Goal: Information Seeking & Learning: Learn about a topic

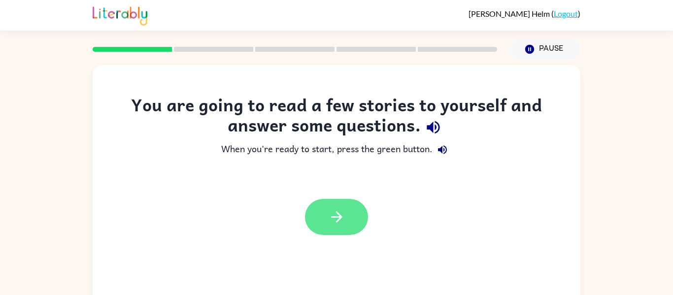
click at [341, 227] on button "button" at bounding box center [336, 217] width 63 height 36
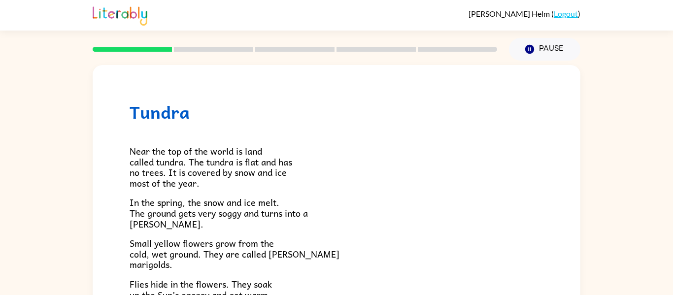
click at [341, 227] on p "In the spring, the snow and ice melt. The ground gets very soggy and turns into…" at bounding box center [337, 213] width 414 height 32
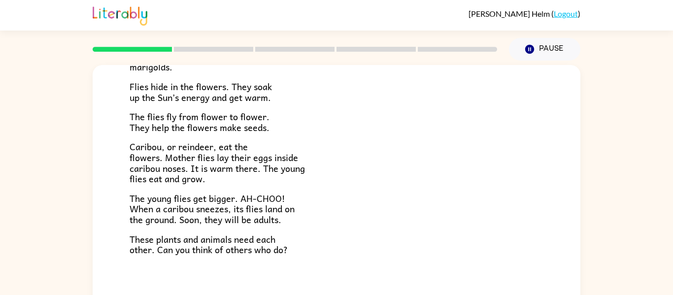
scroll to position [203, 0]
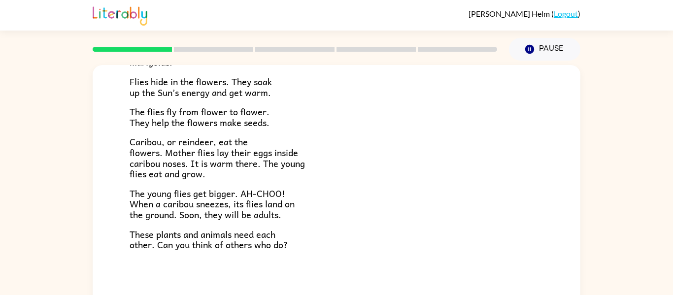
click at [320, 215] on p "The young flies get bigger. AH-CHOO! When a caribou sneezes, its flies land on …" at bounding box center [337, 204] width 414 height 32
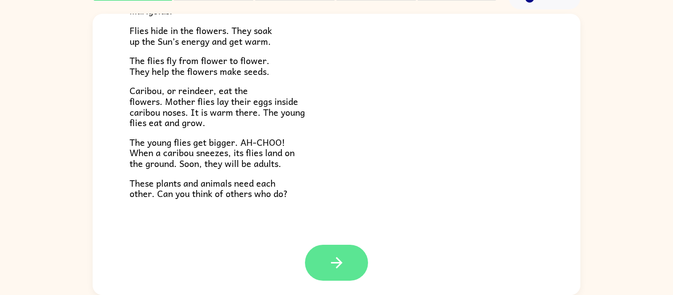
click at [340, 275] on button "button" at bounding box center [336, 263] width 63 height 36
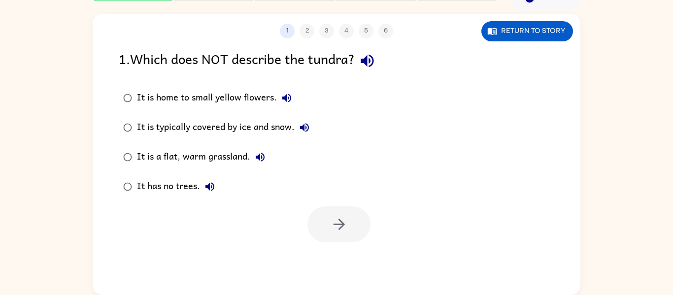
scroll to position [0, 0]
click at [374, 66] on icon "button" at bounding box center [367, 61] width 13 height 13
click at [285, 96] on icon "button" at bounding box center [286, 98] width 9 height 9
click at [307, 131] on icon "button" at bounding box center [304, 127] width 9 height 9
click at [263, 156] on icon "button" at bounding box center [260, 157] width 12 height 12
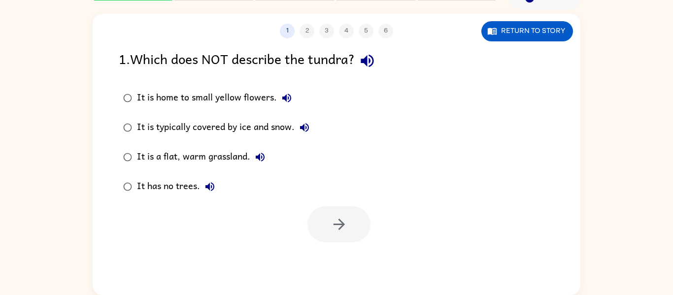
click at [208, 186] on icon "button" at bounding box center [210, 186] width 9 height 9
click at [230, 133] on div "It is typically covered by ice and snow." at bounding box center [225, 128] width 177 height 20
click at [342, 211] on button "button" at bounding box center [339, 225] width 63 height 36
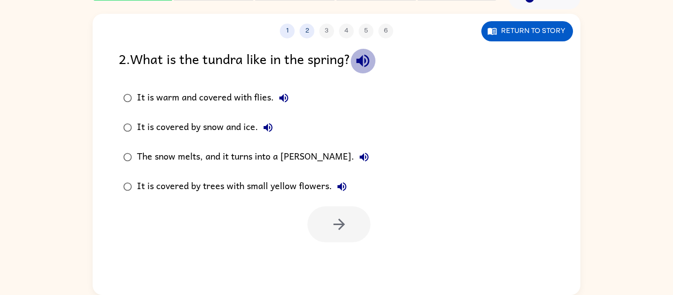
click at [368, 65] on icon "button" at bounding box center [362, 60] width 17 height 17
click at [285, 95] on icon "button" at bounding box center [283, 98] width 9 height 9
click at [267, 130] on icon "button" at bounding box center [268, 128] width 12 height 12
click at [358, 156] on icon "button" at bounding box center [364, 157] width 12 height 12
click at [342, 187] on icon "button" at bounding box center [342, 186] width 9 height 9
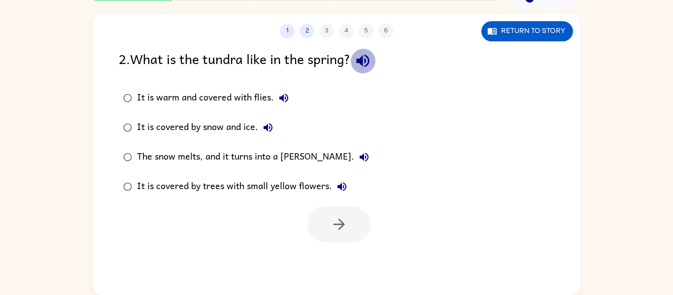
click at [354, 63] on button "button" at bounding box center [362, 60] width 25 height 25
click at [267, 186] on div "It is covered by trees with small yellow flowers." at bounding box center [244, 187] width 215 height 20
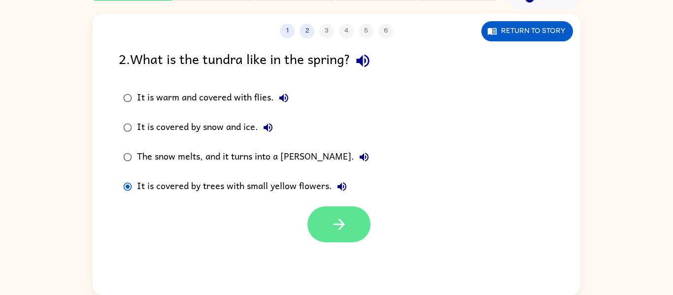
click at [344, 235] on button "button" at bounding box center [339, 225] width 63 height 36
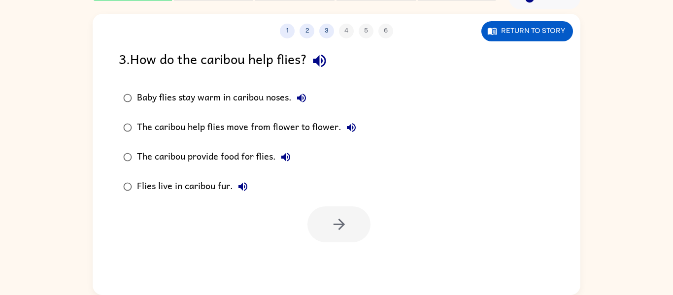
click at [325, 57] on icon "button" at bounding box center [319, 60] width 17 height 17
click at [298, 94] on icon "button" at bounding box center [302, 98] width 12 height 12
click at [352, 124] on icon "button" at bounding box center [352, 128] width 12 height 12
click at [284, 156] on icon "button" at bounding box center [285, 157] width 9 height 9
click at [238, 188] on icon "button" at bounding box center [243, 187] width 12 height 12
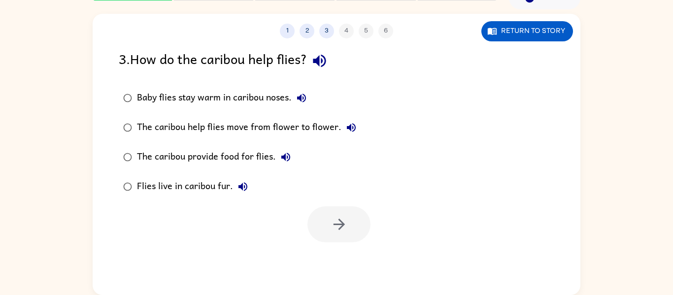
click at [195, 133] on div "The caribou help flies move from flower to flower." at bounding box center [249, 128] width 224 height 20
click at [325, 213] on button "button" at bounding box center [339, 225] width 63 height 36
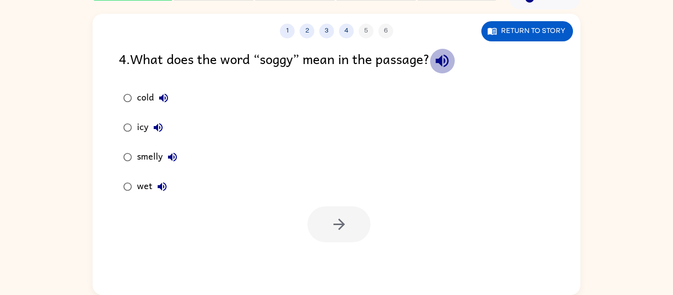
click at [447, 53] on icon "button" at bounding box center [442, 60] width 17 height 17
click at [165, 104] on button "cold" at bounding box center [164, 98] width 20 height 20
click at [157, 129] on icon "button" at bounding box center [158, 127] width 9 height 9
click at [174, 160] on icon "button" at bounding box center [173, 157] width 12 height 12
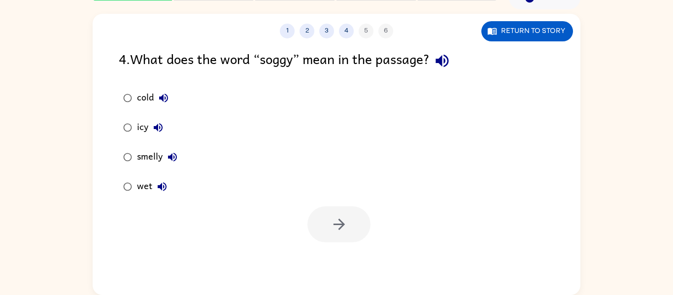
click at [164, 190] on icon "button" at bounding box center [162, 186] width 9 height 9
click at [145, 89] on div "cold" at bounding box center [155, 98] width 36 height 20
click at [334, 234] on button "button" at bounding box center [339, 225] width 63 height 36
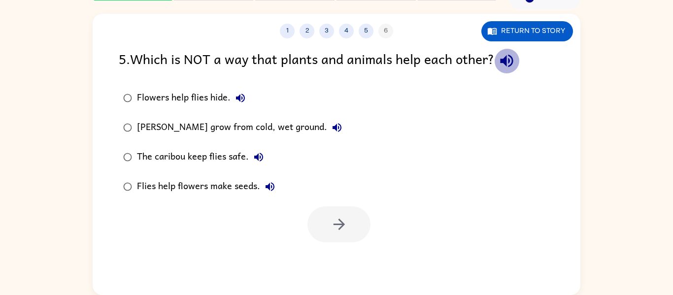
click at [516, 63] on icon "button" at bounding box center [506, 60] width 17 height 17
click at [243, 102] on icon "button" at bounding box center [241, 98] width 12 height 12
click at [331, 128] on icon "button" at bounding box center [337, 128] width 12 height 12
click at [262, 159] on icon "button" at bounding box center [259, 157] width 12 height 12
click at [271, 187] on icon "button" at bounding box center [270, 186] width 9 height 9
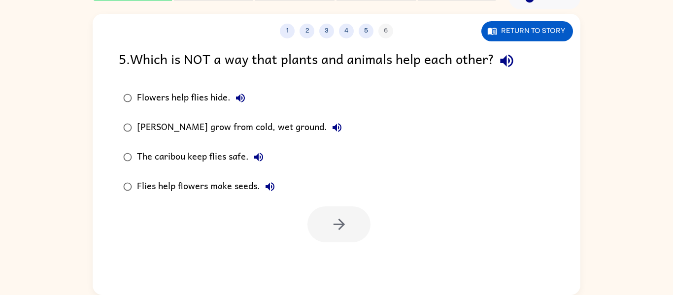
click at [220, 128] on div "[PERSON_NAME] grow from cold, wet ground." at bounding box center [242, 128] width 210 height 20
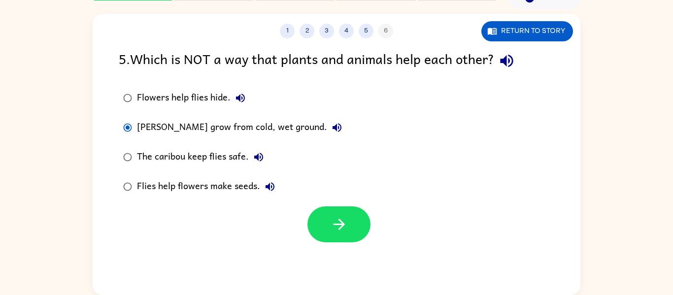
click at [207, 101] on div "Flowers help flies hide." at bounding box center [193, 98] width 113 height 20
click at [338, 230] on icon "button" at bounding box center [339, 224] width 17 height 17
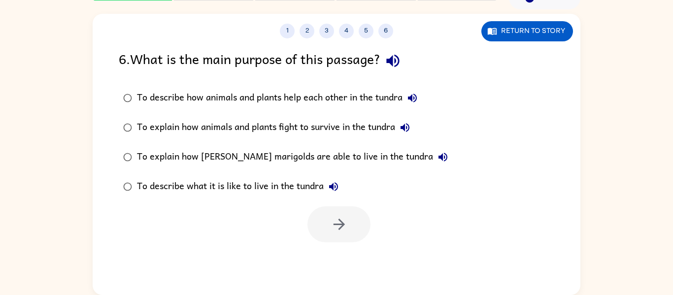
click at [394, 60] on icon "button" at bounding box center [392, 61] width 13 height 13
click at [417, 98] on icon "button" at bounding box center [413, 98] width 12 height 12
click at [411, 126] on icon "button" at bounding box center [405, 128] width 12 height 12
click at [439, 157] on icon "button" at bounding box center [443, 157] width 9 height 9
click at [335, 186] on icon "button" at bounding box center [334, 187] width 12 height 12
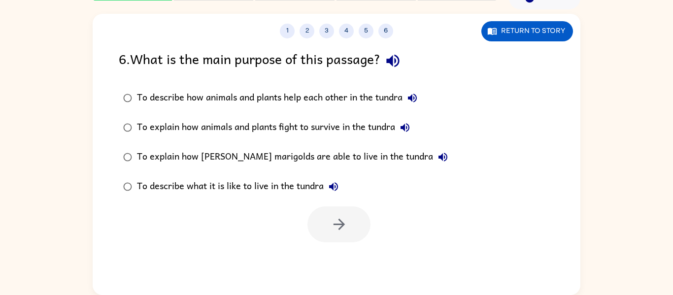
click at [335, 186] on icon "button" at bounding box center [334, 187] width 12 height 12
click at [333, 186] on icon "button" at bounding box center [333, 186] width 9 height 9
click at [278, 188] on div "To describe what it is like to live in the tundra" at bounding box center [240, 187] width 207 height 20
click at [343, 231] on icon "button" at bounding box center [339, 224] width 17 height 17
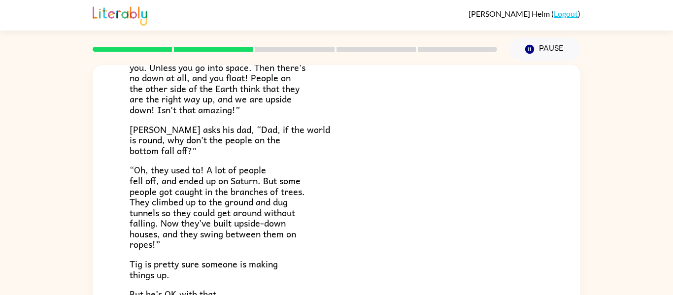
scroll to position [286, 0]
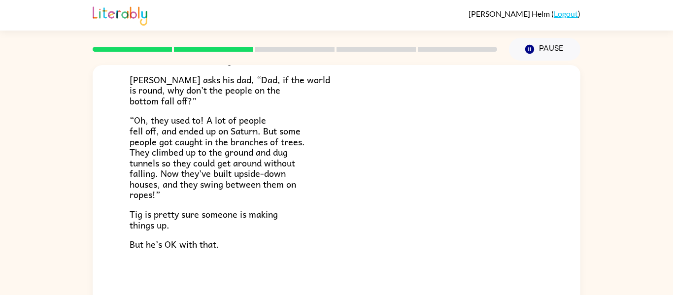
click at [368, 246] on p "But he’s OK with that." at bounding box center [337, 244] width 414 height 11
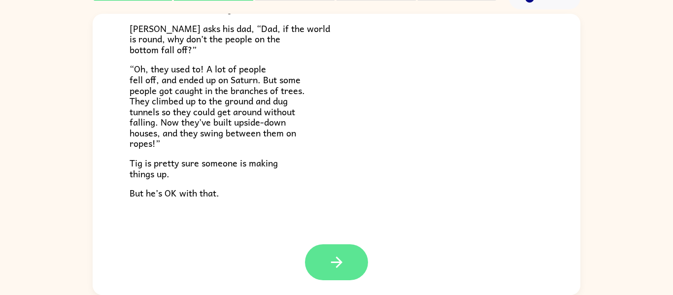
click at [355, 252] on button "button" at bounding box center [336, 263] width 63 height 36
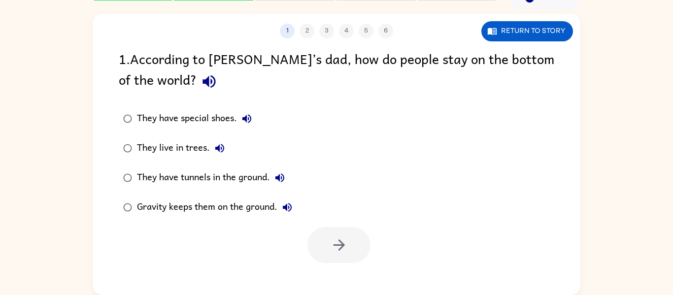
scroll to position [0, 0]
click at [203, 85] on icon "button" at bounding box center [209, 81] width 13 height 13
click at [251, 124] on icon "button" at bounding box center [247, 119] width 12 height 12
click at [216, 150] on icon "button" at bounding box center [220, 148] width 12 height 12
click at [281, 181] on icon "button" at bounding box center [280, 178] width 12 height 12
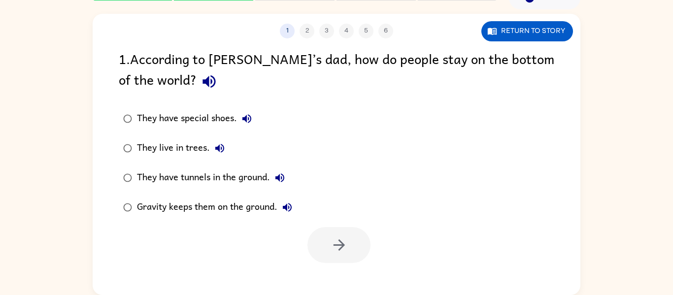
click at [291, 205] on icon "button" at bounding box center [287, 207] width 9 height 9
click at [254, 212] on div "Gravity keeps them on the ground." at bounding box center [217, 208] width 160 height 20
click at [344, 241] on icon "button" at bounding box center [339, 245] width 17 height 17
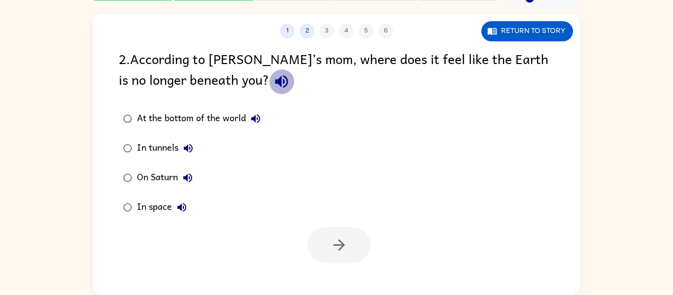
click at [269, 91] on button "button" at bounding box center [281, 81] width 25 height 25
click at [253, 120] on icon "button" at bounding box center [256, 119] width 12 height 12
click at [183, 152] on icon "button" at bounding box center [188, 148] width 12 height 12
click at [183, 181] on icon "button" at bounding box center [188, 178] width 12 height 12
click at [184, 208] on icon "button" at bounding box center [182, 208] width 12 height 12
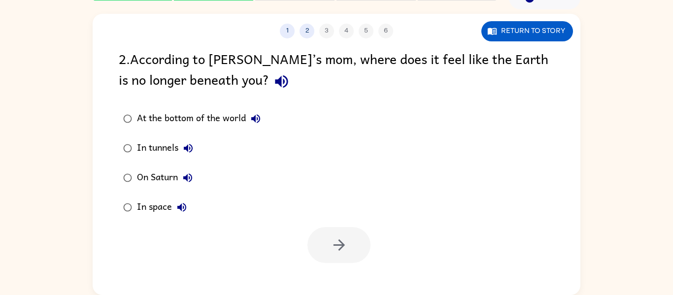
click at [275, 83] on icon "button" at bounding box center [281, 81] width 13 height 13
click at [209, 116] on div "At the bottom of the world" at bounding box center [201, 119] width 129 height 20
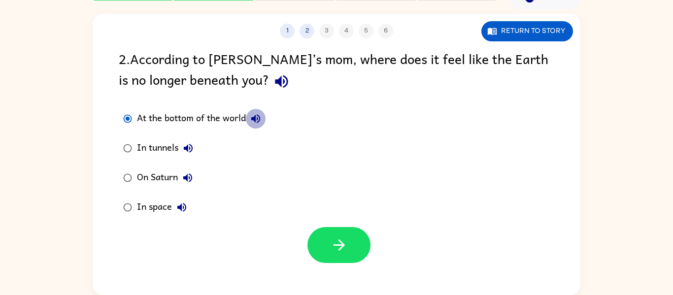
click at [260, 123] on icon "button" at bounding box center [256, 119] width 12 height 12
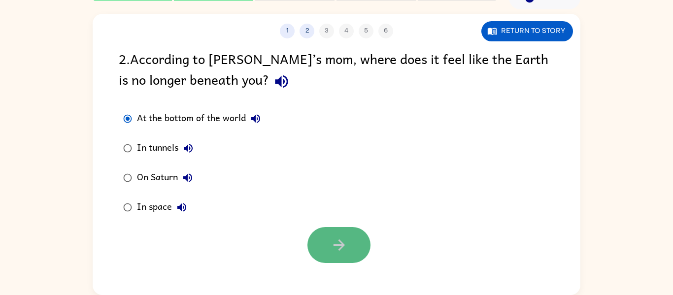
click at [357, 246] on button "button" at bounding box center [339, 245] width 63 height 36
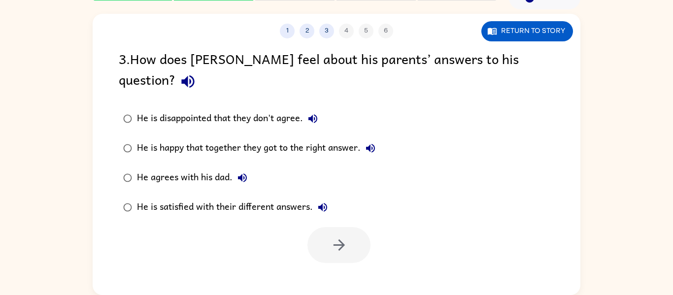
click at [194, 75] on icon "button" at bounding box center [187, 81] width 13 height 13
click at [318, 113] on icon "button" at bounding box center [313, 119] width 12 height 12
click at [376, 142] on icon "button" at bounding box center [371, 148] width 12 height 12
click at [240, 172] on icon "button" at bounding box center [243, 178] width 12 height 12
click at [324, 203] on icon "button" at bounding box center [322, 207] width 9 height 9
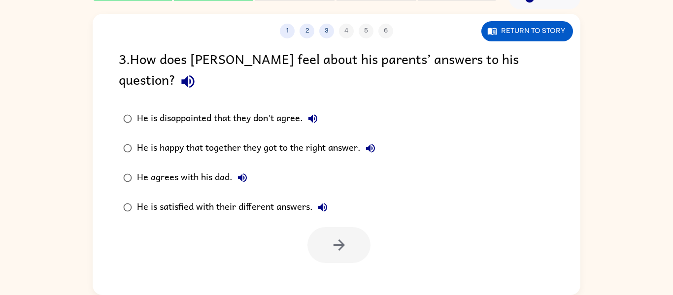
click at [324, 203] on icon "button" at bounding box center [322, 207] width 9 height 9
click at [258, 198] on div "He is satisfied with their different answers." at bounding box center [235, 208] width 196 height 20
click at [324, 227] on button "button" at bounding box center [339, 245] width 63 height 36
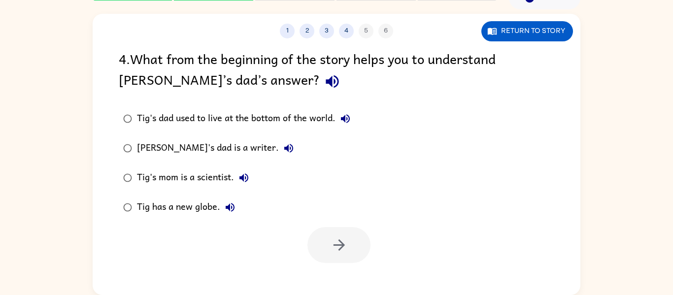
click at [320, 81] on button "button" at bounding box center [332, 81] width 25 height 25
click at [309, 121] on div "Tig's dad used to live at the bottom of the world." at bounding box center [246, 119] width 218 height 20
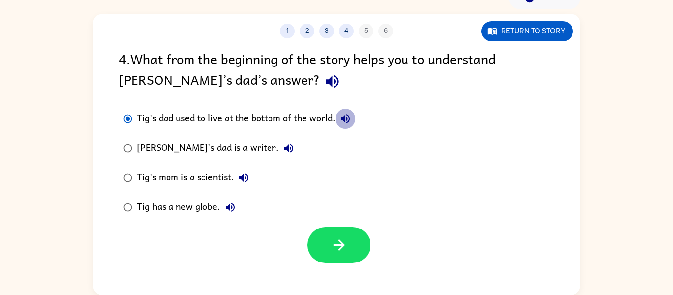
click at [350, 117] on icon "button" at bounding box center [345, 118] width 9 height 9
click at [284, 150] on icon "button" at bounding box center [288, 148] width 9 height 9
click at [247, 180] on icon "button" at bounding box center [244, 178] width 12 height 12
click at [222, 205] on button "Tig has a new globe." at bounding box center [230, 208] width 20 height 20
click at [195, 142] on div "[PERSON_NAME]'s dad is a writer." at bounding box center [218, 149] width 162 height 20
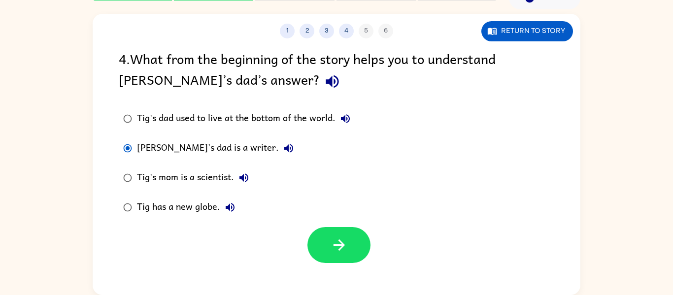
click at [305, 230] on div at bounding box center [337, 242] width 488 height 41
click at [320, 239] on button "button" at bounding box center [339, 245] width 63 height 36
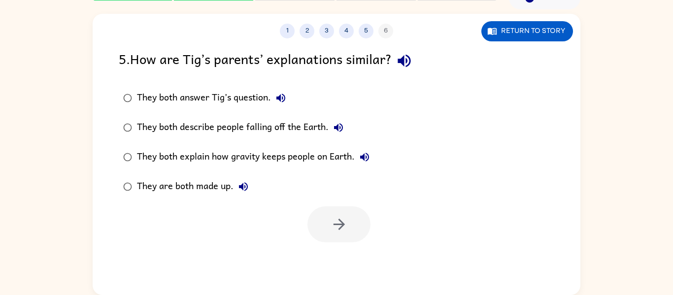
click at [281, 94] on icon "button" at bounding box center [281, 98] width 12 height 12
click at [407, 49] on button "button" at bounding box center [404, 60] width 25 height 25
click at [286, 94] on icon "button" at bounding box center [281, 98] width 12 height 12
click at [345, 129] on button "They both describe people falling off the Earth." at bounding box center [339, 128] width 20 height 20
click at [367, 165] on button "They both explain how gravity keeps people on Earth." at bounding box center [365, 157] width 20 height 20
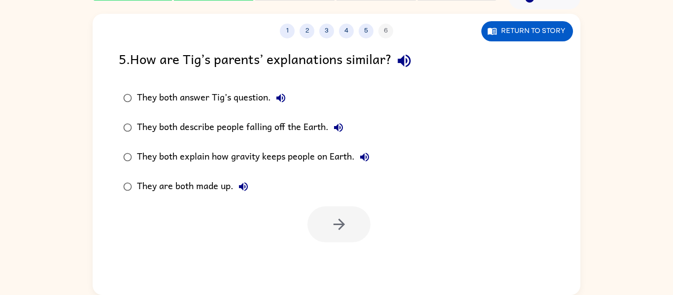
click at [242, 189] on icon "button" at bounding box center [244, 187] width 12 height 12
click at [214, 120] on div "They both describe people falling off the Earth." at bounding box center [242, 128] width 211 height 20
click at [335, 235] on button "button" at bounding box center [339, 225] width 63 height 36
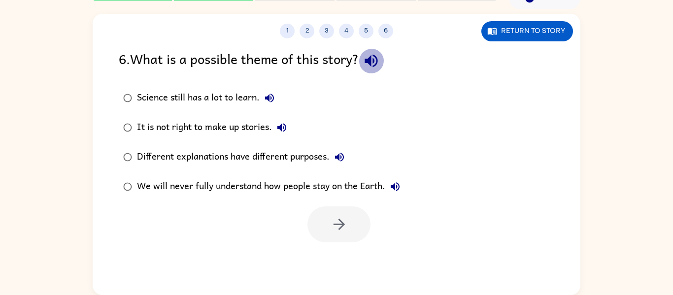
click at [380, 64] on icon "button" at bounding box center [371, 60] width 17 height 17
click at [273, 95] on icon "button" at bounding box center [269, 98] width 9 height 9
click at [283, 135] on button "It is not right to make up stories." at bounding box center [282, 128] width 20 height 20
click at [341, 153] on icon "button" at bounding box center [340, 157] width 12 height 12
click at [399, 186] on icon "button" at bounding box center [395, 187] width 12 height 12
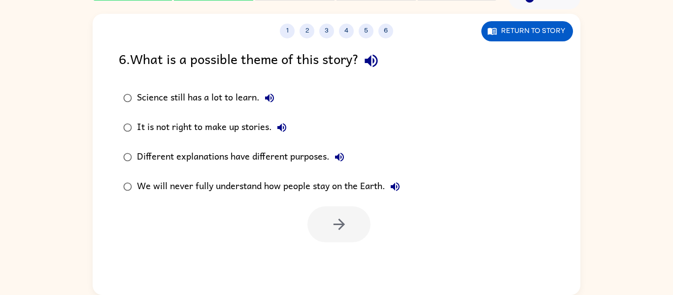
click at [348, 180] on div "We will never fully understand how people stay on the Earth." at bounding box center [271, 187] width 268 height 20
click at [339, 218] on icon "button" at bounding box center [339, 224] width 17 height 17
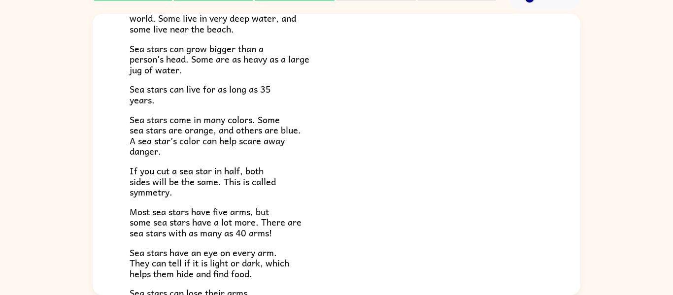
scroll to position [284, 0]
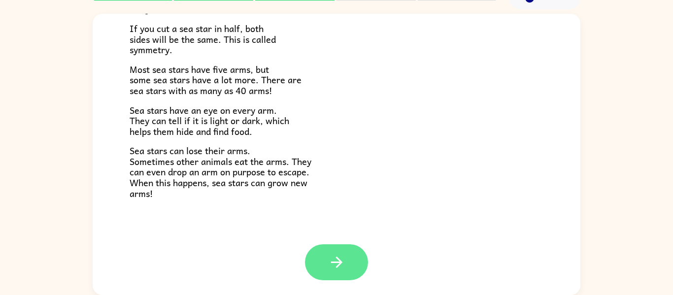
click at [334, 253] on button "button" at bounding box center [336, 263] width 63 height 36
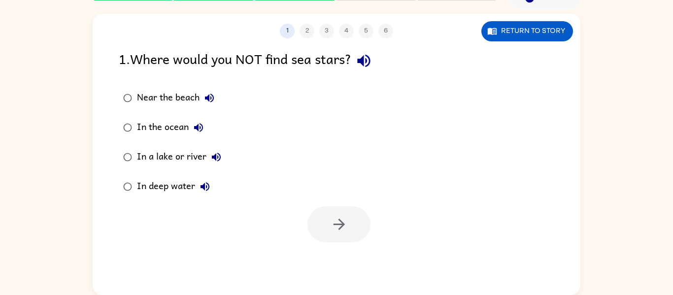
scroll to position [0, 0]
click at [363, 70] on button "button" at bounding box center [363, 60] width 25 height 25
click at [197, 90] on div "Near the beach" at bounding box center [178, 98] width 82 height 20
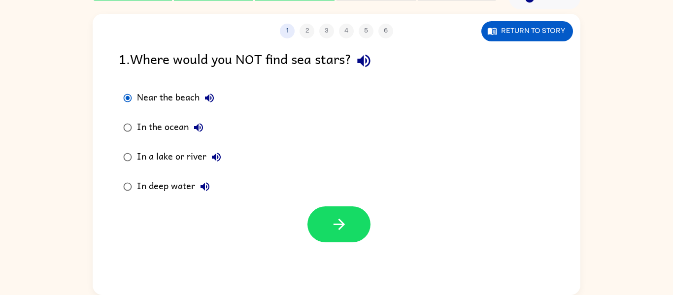
click at [208, 95] on icon "button" at bounding box center [210, 98] width 12 height 12
click at [201, 132] on icon "button" at bounding box center [199, 128] width 12 height 12
click at [221, 156] on icon "button" at bounding box center [216, 157] width 12 height 12
click at [202, 192] on icon "button" at bounding box center [205, 187] width 12 height 12
click at [165, 159] on div "In a lake or river" at bounding box center [181, 157] width 89 height 20
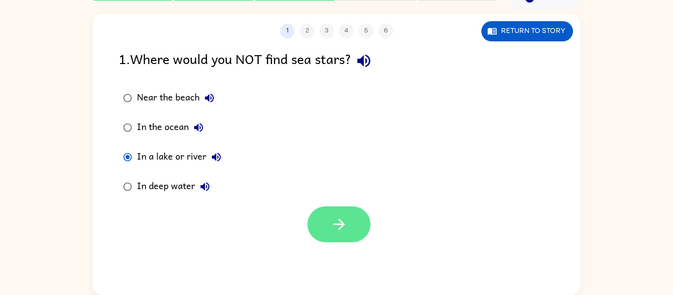
click at [313, 219] on button "button" at bounding box center [339, 225] width 63 height 36
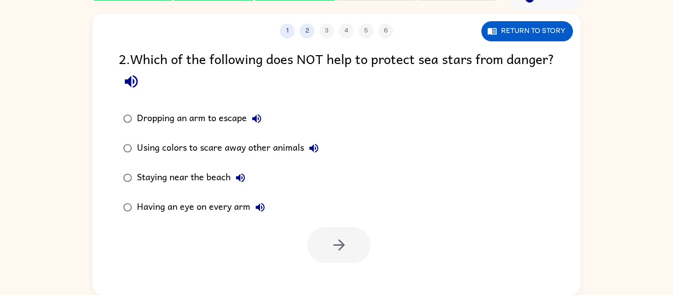
click at [138, 79] on icon "button" at bounding box center [131, 81] width 13 height 13
click at [253, 118] on icon "button" at bounding box center [256, 118] width 9 height 9
click at [318, 153] on icon "button" at bounding box center [314, 148] width 12 height 12
click at [242, 179] on icon "button" at bounding box center [241, 178] width 12 height 12
click at [268, 206] on button "Having an eye on every arm" at bounding box center [260, 208] width 20 height 20
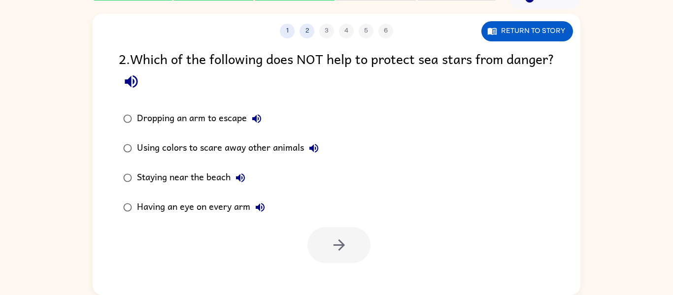
click at [214, 111] on div "Dropping an arm to escape" at bounding box center [202, 119] width 130 height 20
click at [334, 245] on icon "button" at bounding box center [338, 245] width 11 height 11
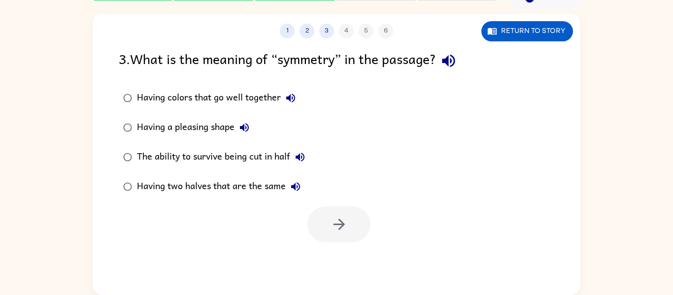
click at [456, 54] on icon "button" at bounding box center [448, 60] width 17 height 17
click at [296, 99] on icon "button" at bounding box center [291, 98] width 12 height 12
click at [247, 127] on icon "button" at bounding box center [244, 127] width 9 height 9
click at [301, 156] on icon "button" at bounding box center [300, 157] width 9 height 9
click at [296, 196] on button "Having two halves that are the same" at bounding box center [296, 187] width 20 height 20
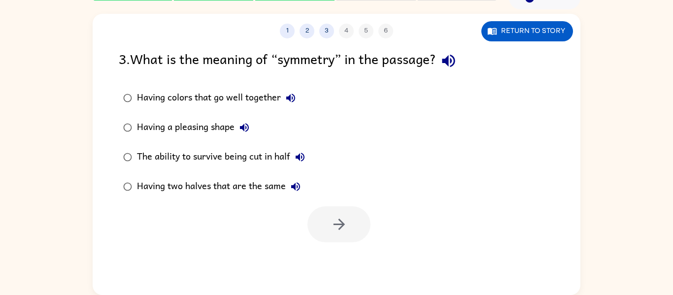
click at [254, 189] on div "Having two halves that are the same" at bounding box center [221, 187] width 169 height 20
click at [326, 214] on button "button" at bounding box center [339, 225] width 63 height 36
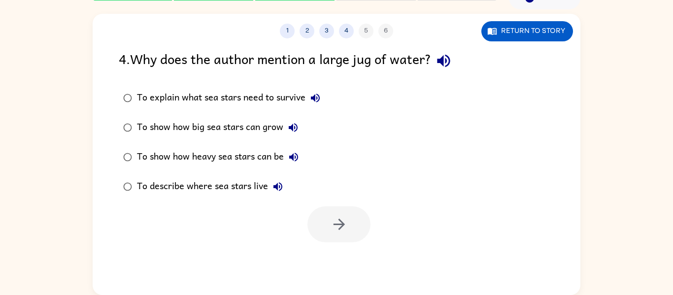
click at [444, 71] on button "button" at bounding box center [443, 60] width 25 height 25
click at [211, 114] on div "To explain what sea stars need to survive To show how big sea stars can grow To…" at bounding box center [228, 142] width 219 height 118
click at [314, 96] on icon "button" at bounding box center [316, 98] width 12 height 12
click at [298, 123] on icon "button" at bounding box center [293, 128] width 12 height 12
click at [302, 153] on button "To show how heavy sea stars can be" at bounding box center [294, 157] width 20 height 20
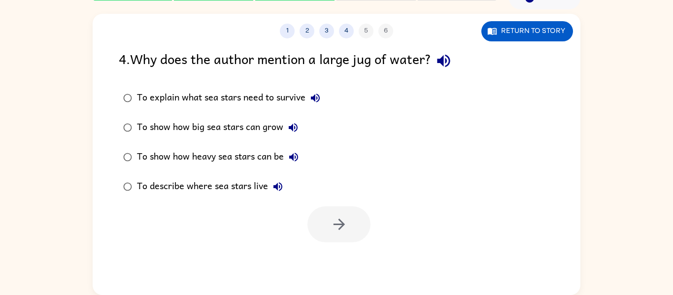
click at [297, 156] on icon "button" at bounding box center [294, 157] width 12 height 12
click at [279, 184] on icon "button" at bounding box center [278, 187] width 12 height 12
click at [240, 189] on div "To describe where sea stars live" at bounding box center [212, 187] width 151 height 20
click at [352, 228] on button "button" at bounding box center [339, 225] width 63 height 36
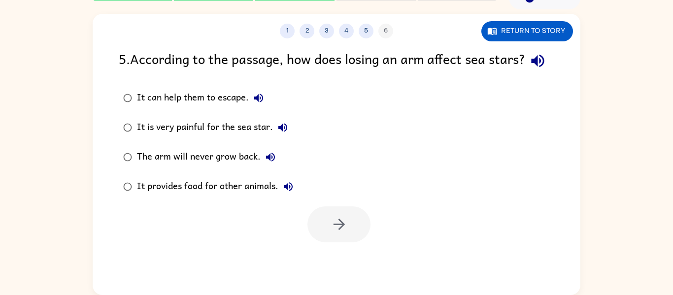
click at [529, 70] on icon "button" at bounding box center [537, 60] width 17 height 17
click at [258, 103] on icon "button" at bounding box center [258, 98] width 9 height 9
click at [188, 108] on div "It can help them to escape." at bounding box center [203, 98] width 132 height 20
click at [320, 236] on button "button" at bounding box center [339, 225] width 63 height 36
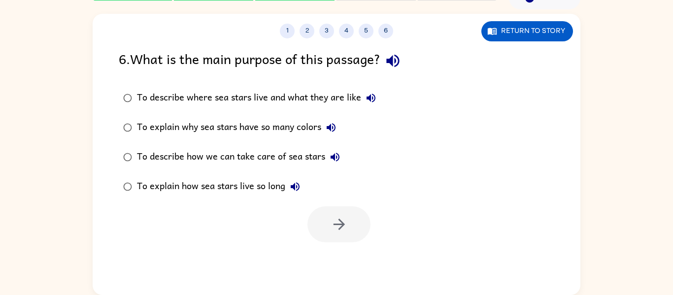
click at [395, 59] on icon "button" at bounding box center [392, 61] width 13 height 13
click at [379, 100] on button "To describe where sea stars live and what they are like" at bounding box center [371, 98] width 20 height 20
click at [332, 126] on icon "button" at bounding box center [331, 127] width 9 height 9
click at [329, 159] on icon "button" at bounding box center [335, 157] width 12 height 12
click at [297, 189] on icon "button" at bounding box center [295, 187] width 12 height 12
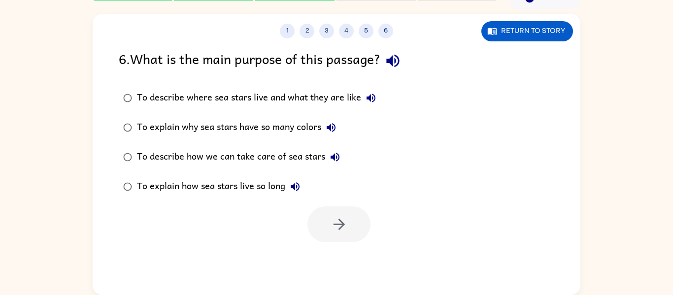
click at [243, 184] on div "To explain how sea stars live so long" at bounding box center [221, 187] width 168 height 20
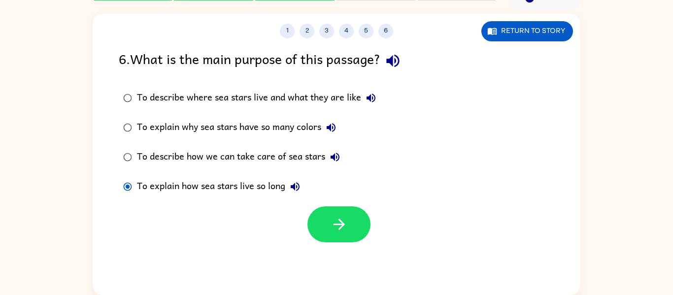
click at [305, 215] on div at bounding box center [337, 222] width 488 height 41
click at [330, 216] on button "button" at bounding box center [339, 225] width 63 height 36
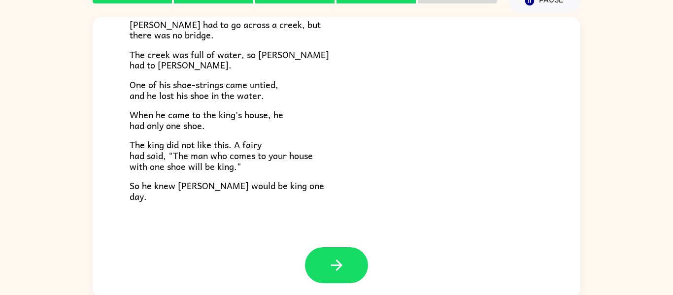
scroll to position [49, 0]
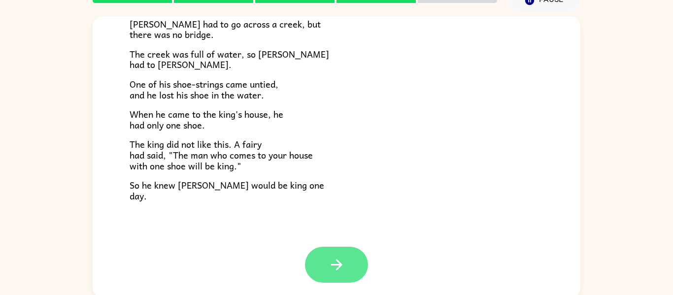
click at [320, 251] on button "button" at bounding box center [336, 265] width 63 height 36
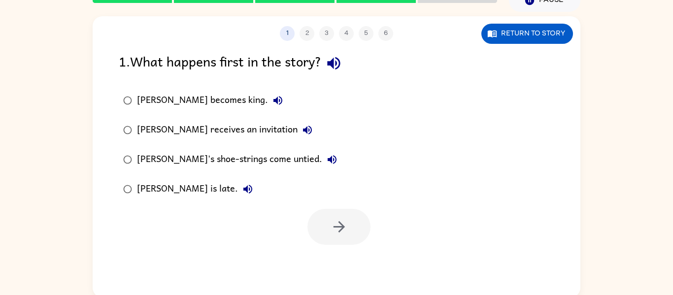
scroll to position [0, 0]
click at [340, 57] on icon "button" at bounding box center [333, 63] width 17 height 17
click at [274, 100] on icon "button" at bounding box center [278, 100] width 9 height 9
click at [302, 127] on icon "button" at bounding box center [308, 130] width 12 height 12
click at [322, 167] on button "[PERSON_NAME]'s shoe-strings come untied." at bounding box center [332, 160] width 20 height 20
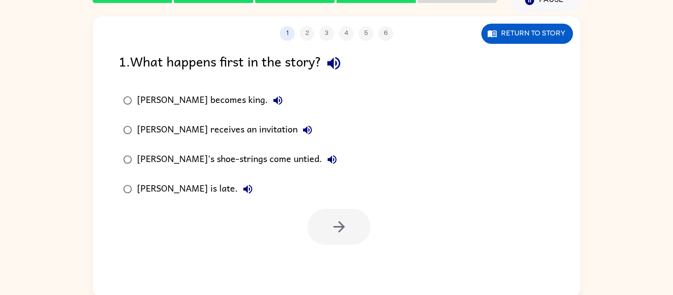
click at [244, 188] on icon "button" at bounding box center [248, 189] width 9 height 9
click at [189, 96] on div "[PERSON_NAME] becomes king." at bounding box center [212, 101] width 151 height 20
click at [338, 230] on icon "button" at bounding box center [339, 226] width 17 height 17
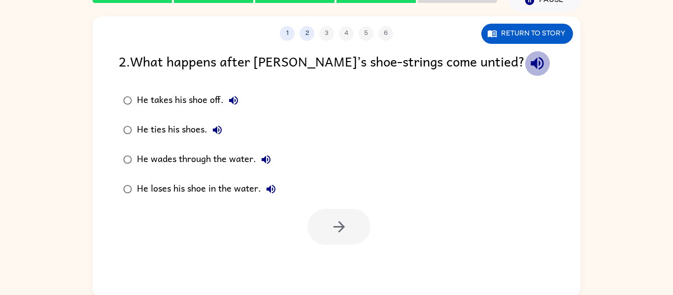
click at [529, 62] on icon "button" at bounding box center [537, 63] width 17 height 17
click at [531, 64] on icon "button" at bounding box center [537, 63] width 13 height 13
click at [231, 99] on icon "button" at bounding box center [234, 101] width 12 height 12
click at [209, 132] on button "He ties his shoes." at bounding box center [218, 130] width 20 height 20
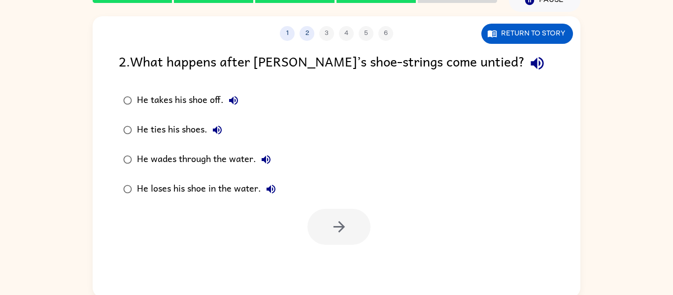
click at [266, 163] on icon "button" at bounding box center [266, 159] width 9 height 9
click at [269, 188] on icon "button" at bounding box center [271, 189] width 9 height 9
click at [171, 130] on div "He ties his shoes." at bounding box center [182, 130] width 90 height 20
click at [335, 225] on icon "button" at bounding box center [339, 226] width 17 height 17
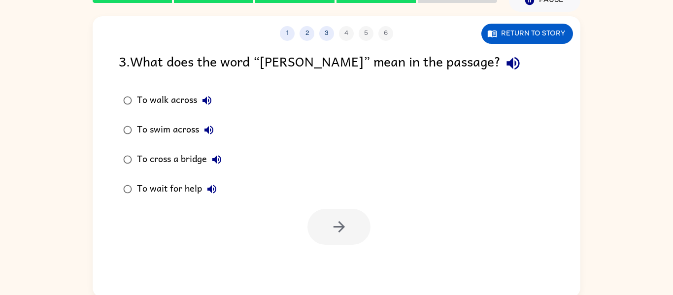
click at [505, 65] on icon "button" at bounding box center [513, 63] width 17 height 17
click at [210, 96] on icon "button" at bounding box center [207, 101] width 12 height 12
click at [210, 95] on icon "button" at bounding box center [207, 101] width 12 height 12
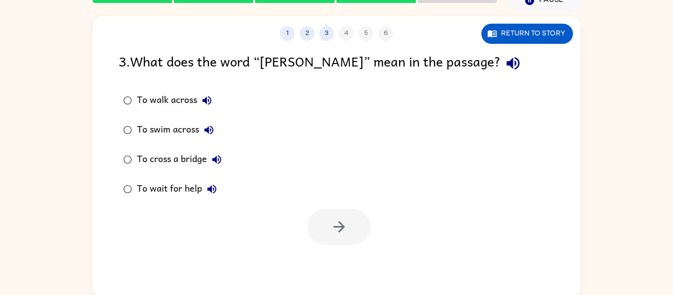
click at [214, 130] on icon "button" at bounding box center [209, 130] width 12 height 12
click at [221, 162] on icon "button" at bounding box center [217, 160] width 12 height 12
click at [213, 193] on icon "button" at bounding box center [212, 189] width 12 height 12
click at [171, 97] on div "To walk across" at bounding box center [177, 101] width 80 height 20
click at [321, 223] on button "button" at bounding box center [339, 227] width 63 height 36
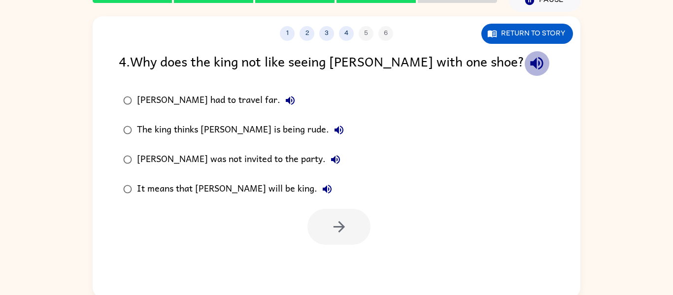
click at [528, 67] on icon "button" at bounding box center [536, 63] width 17 height 17
click at [284, 98] on icon "button" at bounding box center [290, 101] width 12 height 12
click at [335, 132] on icon "button" at bounding box center [339, 130] width 9 height 9
click at [330, 156] on icon "button" at bounding box center [336, 160] width 12 height 12
click at [321, 190] on icon "button" at bounding box center [327, 189] width 12 height 12
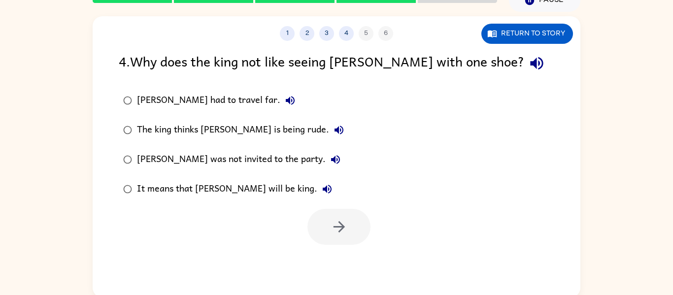
click at [228, 191] on div "It means that [PERSON_NAME] will be king." at bounding box center [237, 189] width 200 height 20
click at [337, 234] on icon "button" at bounding box center [339, 226] width 17 height 17
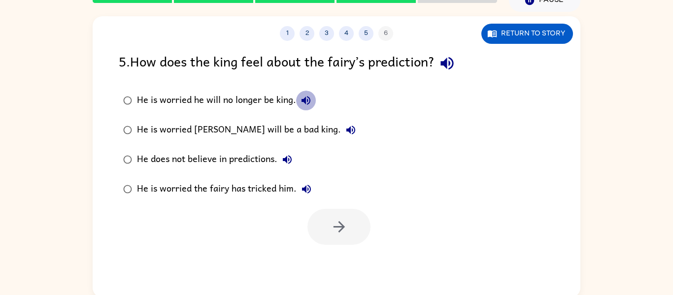
click at [301, 97] on icon "button" at bounding box center [306, 101] width 12 height 12
click at [347, 129] on icon "button" at bounding box center [351, 130] width 9 height 9
click at [291, 158] on icon "button" at bounding box center [287, 159] width 9 height 9
click at [313, 190] on button "He is worried the fairy has tricked him." at bounding box center [307, 189] width 20 height 20
click at [203, 162] on div "He does not believe in predictions." at bounding box center [217, 160] width 160 height 20
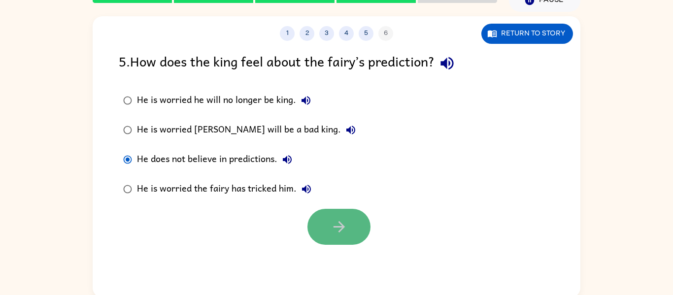
click at [341, 236] on button "button" at bounding box center [339, 227] width 63 height 36
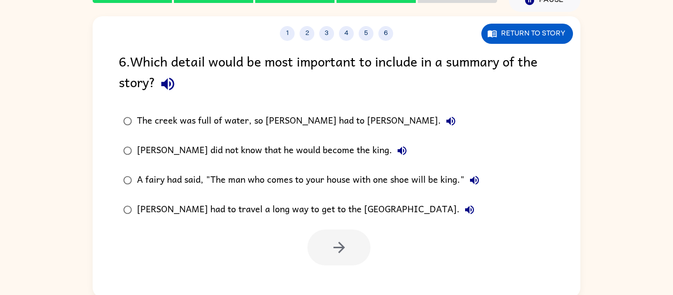
click at [168, 88] on icon "button" at bounding box center [167, 84] width 13 height 13
click at [445, 123] on icon "button" at bounding box center [451, 121] width 12 height 12
click at [396, 149] on icon "button" at bounding box center [402, 151] width 12 height 12
click at [476, 180] on icon "button" at bounding box center [475, 181] width 12 height 12
click at [464, 210] on icon "button" at bounding box center [470, 210] width 12 height 12
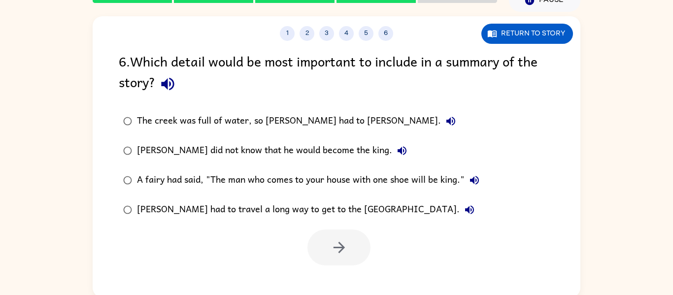
click at [297, 172] on div "A fairy had said, "The man who comes to your house with one shoe will be king."" at bounding box center [311, 181] width 348 height 20
click at [351, 235] on button "button" at bounding box center [339, 248] width 63 height 36
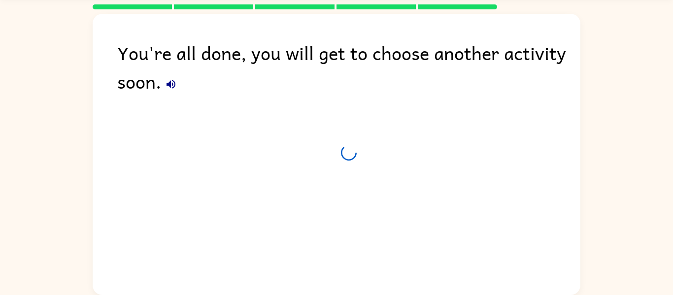
scroll to position [34, 0]
